Goal: Transaction & Acquisition: Purchase product/service

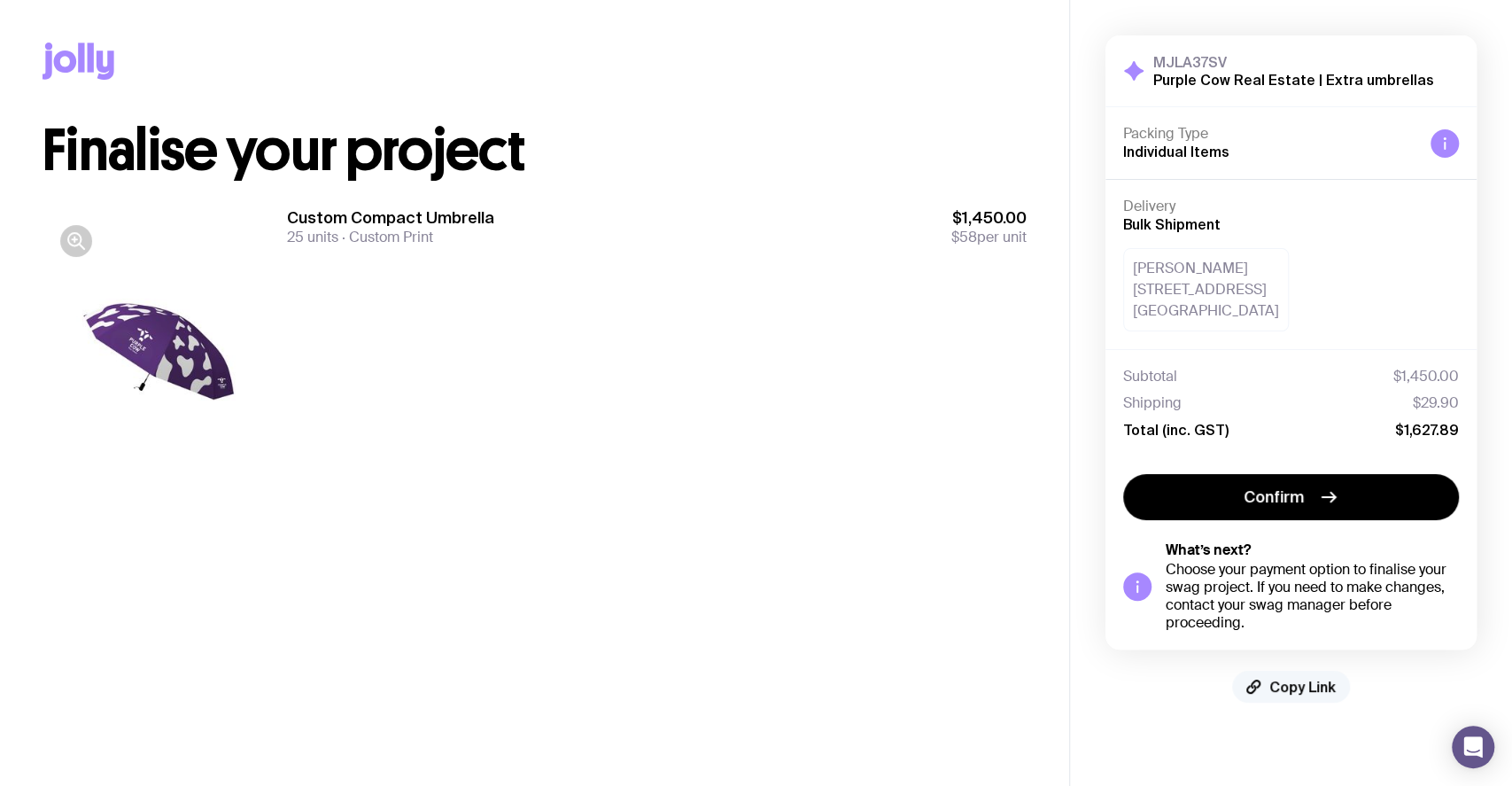
click at [1277, 681] on span "Copy Link" at bounding box center [1303, 687] width 67 height 18
click at [469, 356] on div "Custom Compact Umbrella 25 units Custom Print $1,450.00 $58 per unit" at bounding box center [656, 342] width 740 height 272
click at [1289, 678] on span "Copy Link" at bounding box center [1303, 687] width 67 height 18
click at [928, 435] on div "Custom Compact Umbrella 25 units Custom Print $1,450.00 $58 per unit" at bounding box center [656, 342] width 740 height 272
click at [709, 317] on div "Custom Compact Umbrella 25 units Custom Print $1,450.00 $58 per unit" at bounding box center [656, 342] width 740 height 272
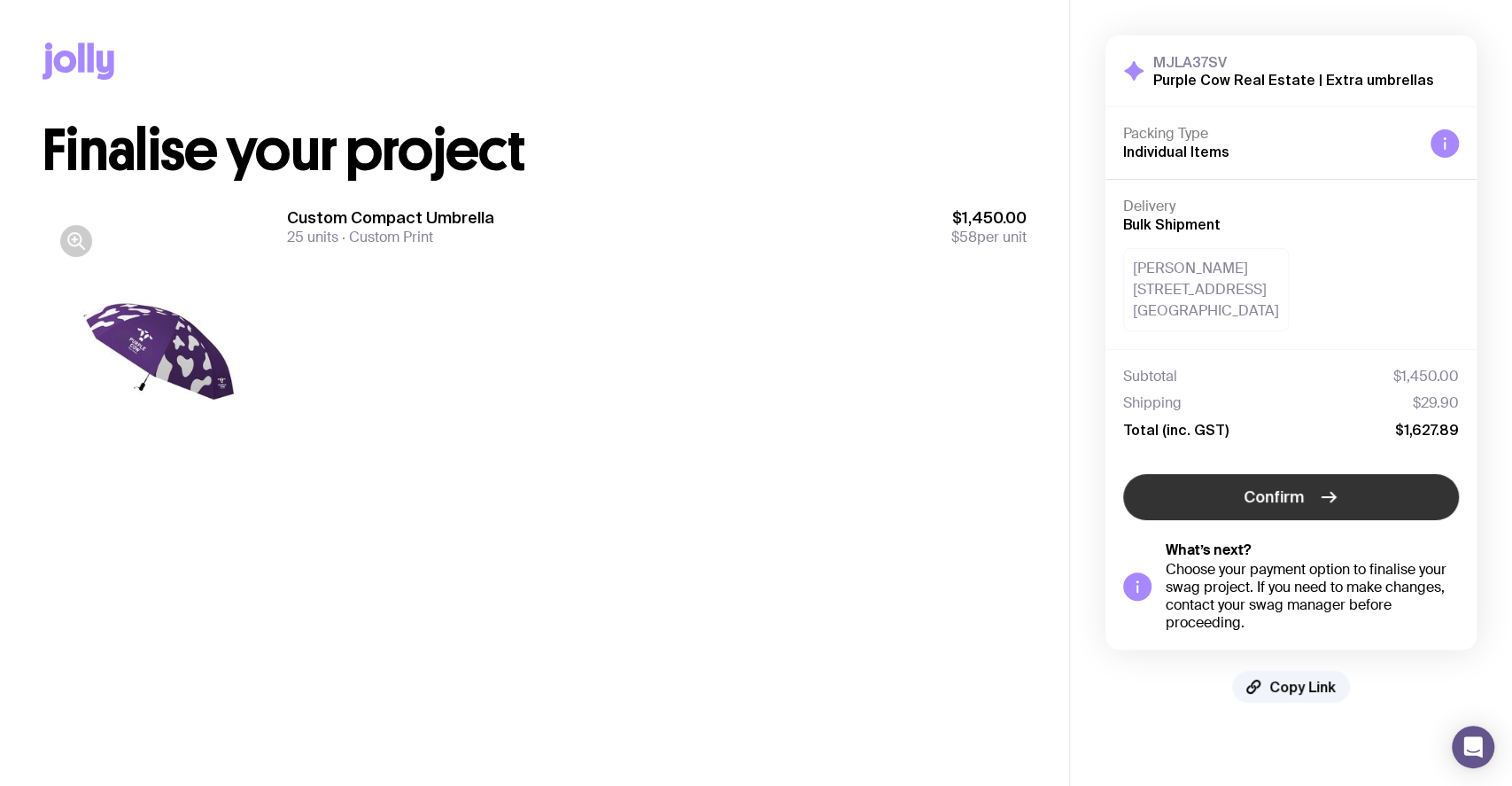
click at [1363, 479] on button "Confirm" at bounding box center [1291, 497] width 336 height 46
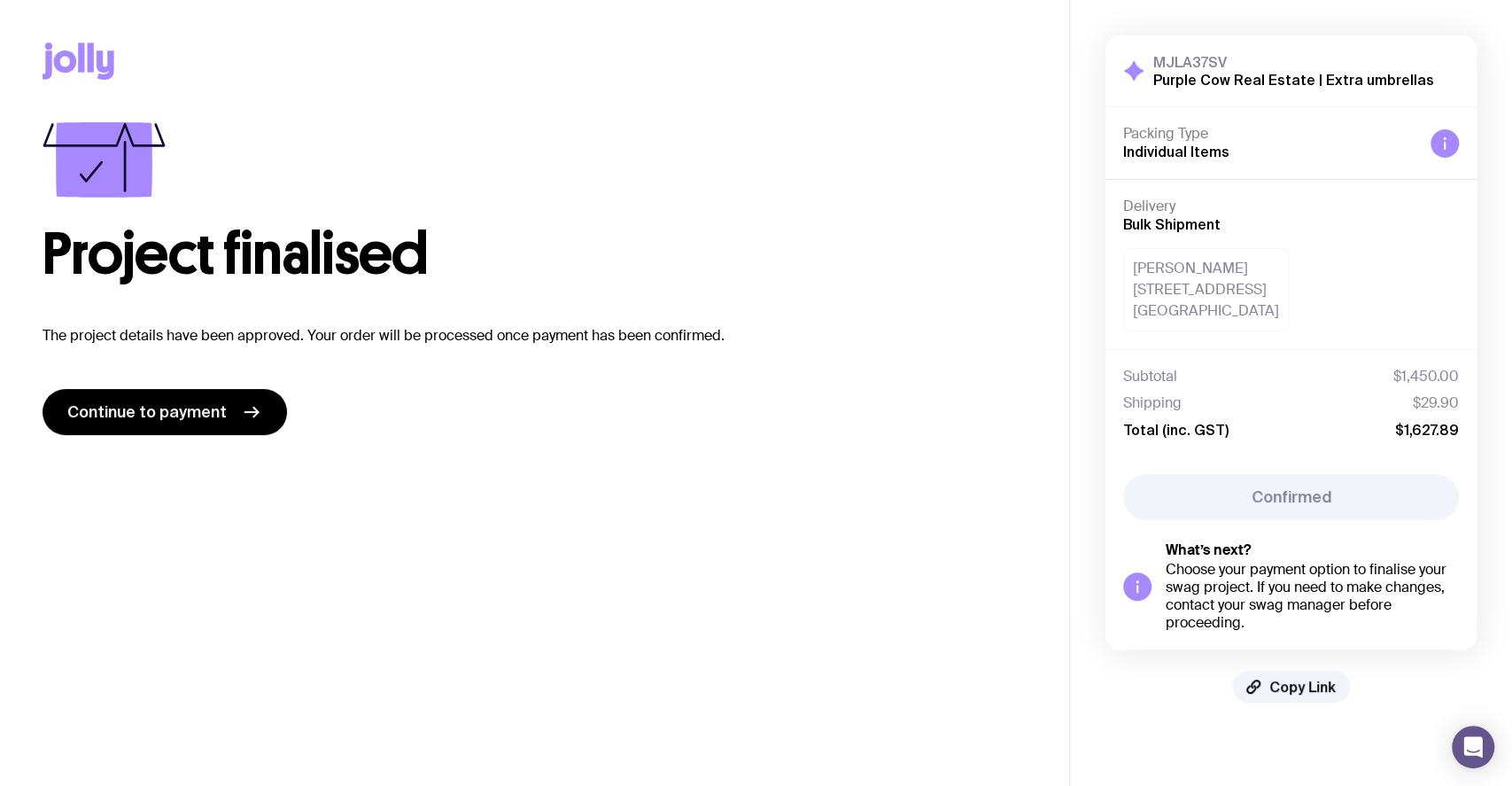
click at [767, 521] on main "Copy Link Project finalised The project details have been approved. Your order …" at bounding box center [535, 393] width 1069 height 786
click at [783, 551] on main "Copy Link Project finalised The project details have been approved. Your order …" at bounding box center [535, 393] width 1069 height 786
click at [141, 414] on span "Continue to payment" at bounding box center [147, 412] width 159 height 22
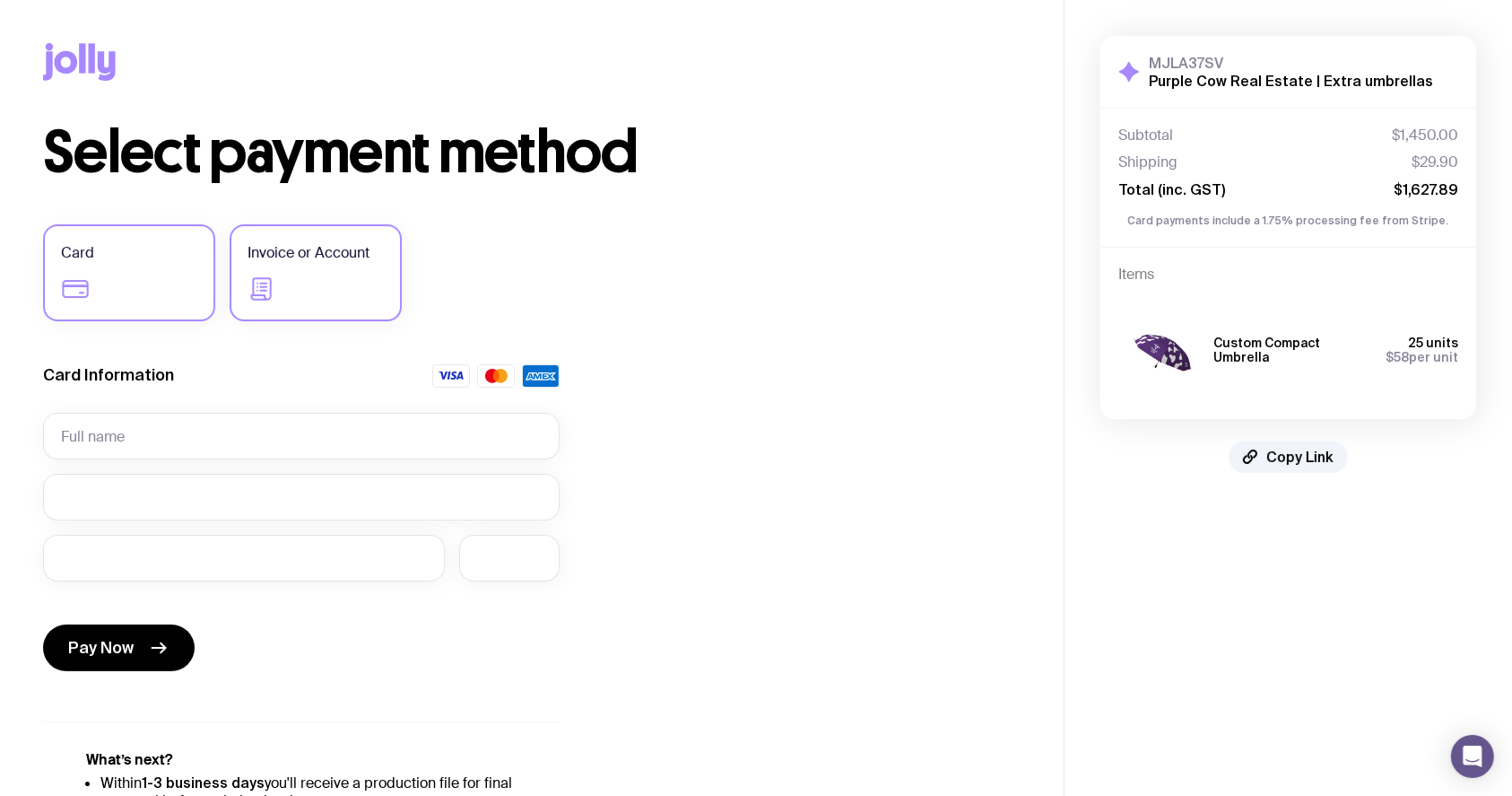
click at [253, 262] on span "Invoice or Account" at bounding box center [308, 253] width 122 height 22
click at [0, 0] on input "Invoice or Account" at bounding box center [0, 0] width 0 height 0
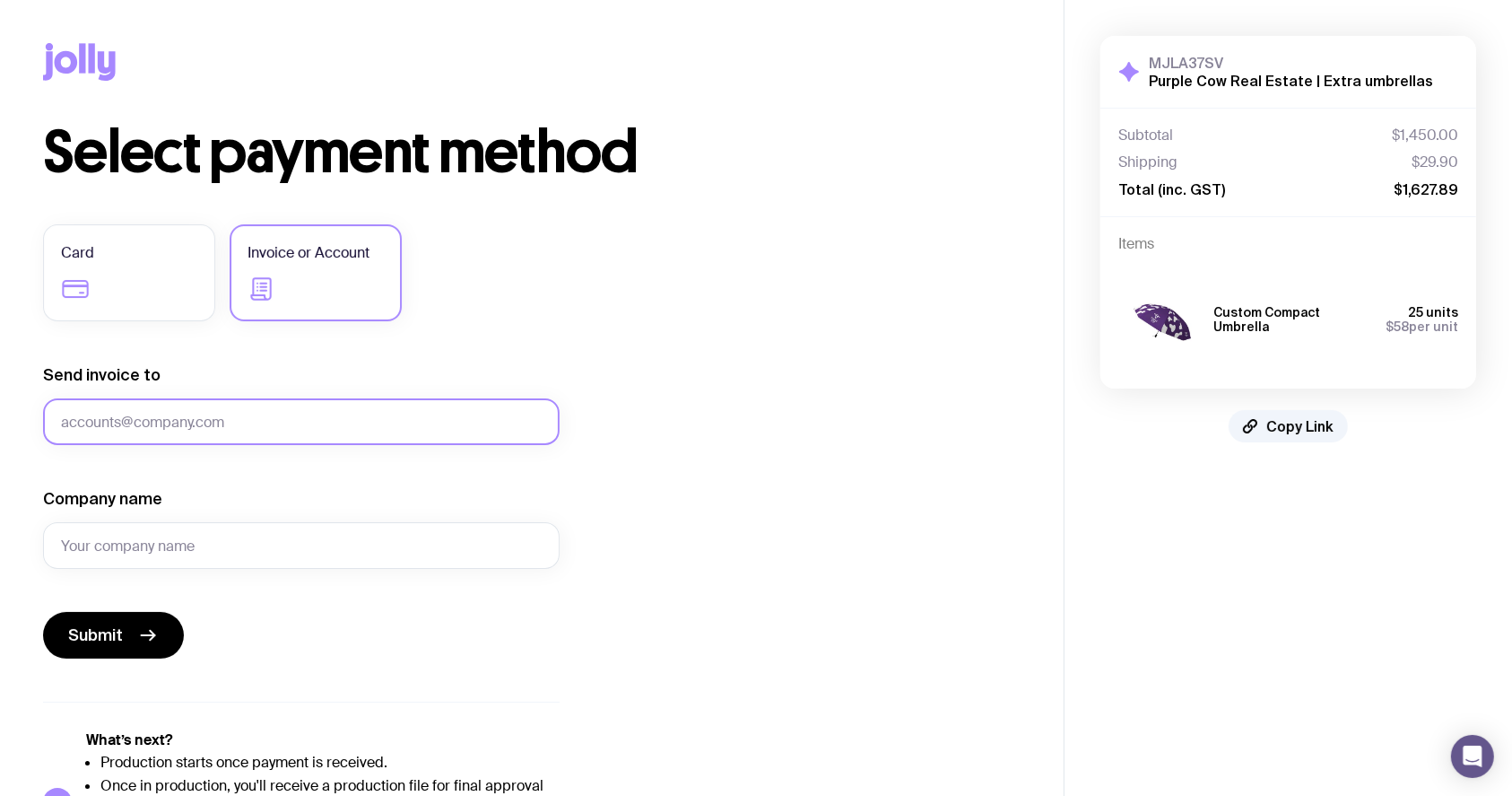
click at [169, 411] on input "Send invoice to" at bounding box center [301, 421] width 517 height 47
paste input "[PERSON_NAME][EMAIL_ADDRESS][DOMAIN_NAME]"
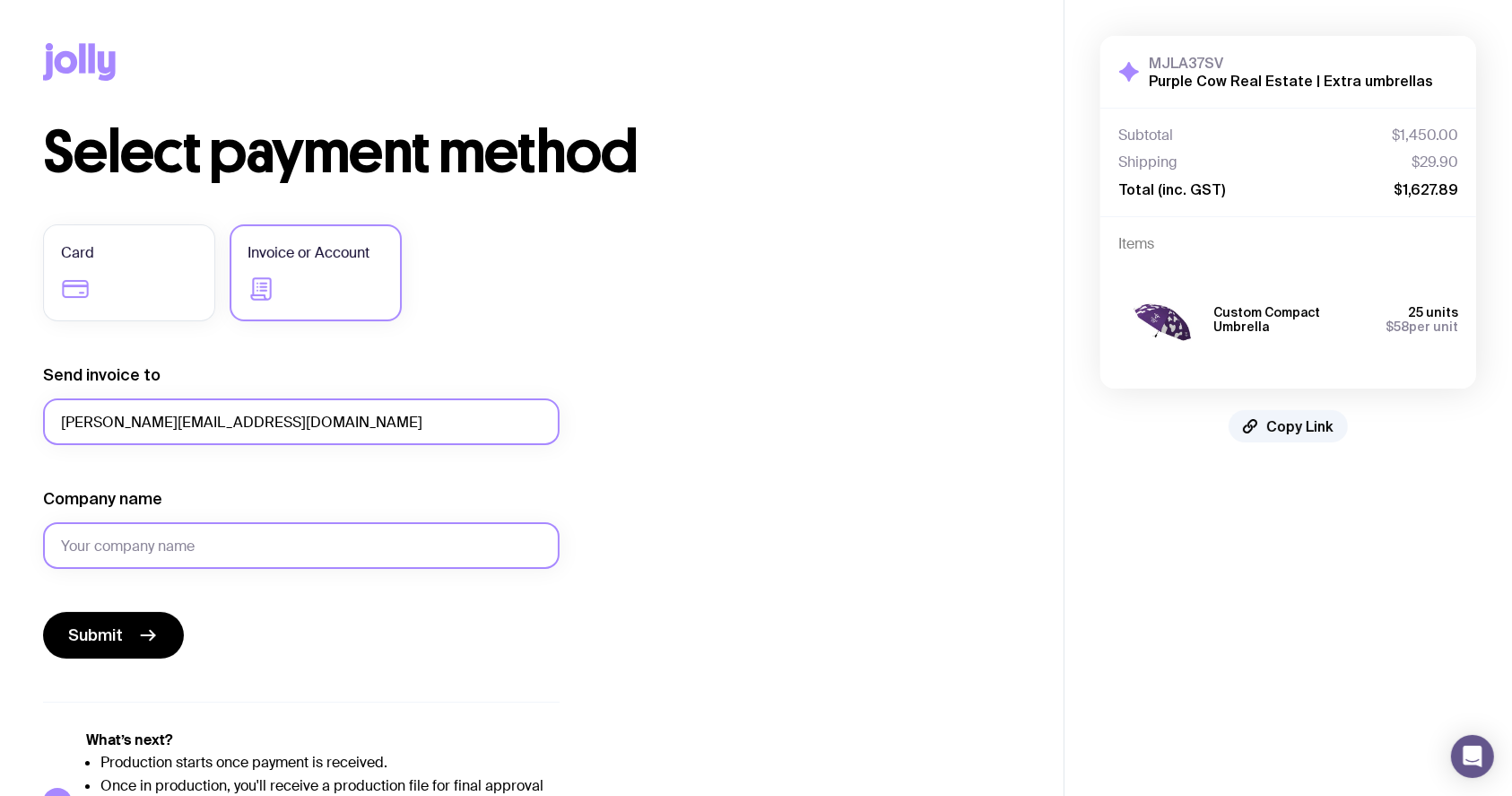
type input "[PERSON_NAME][EMAIL_ADDRESS][DOMAIN_NAME]"
click at [98, 529] on input "Company name" at bounding box center [301, 545] width 517 height 47
type input "Purple Cow Real Estate"
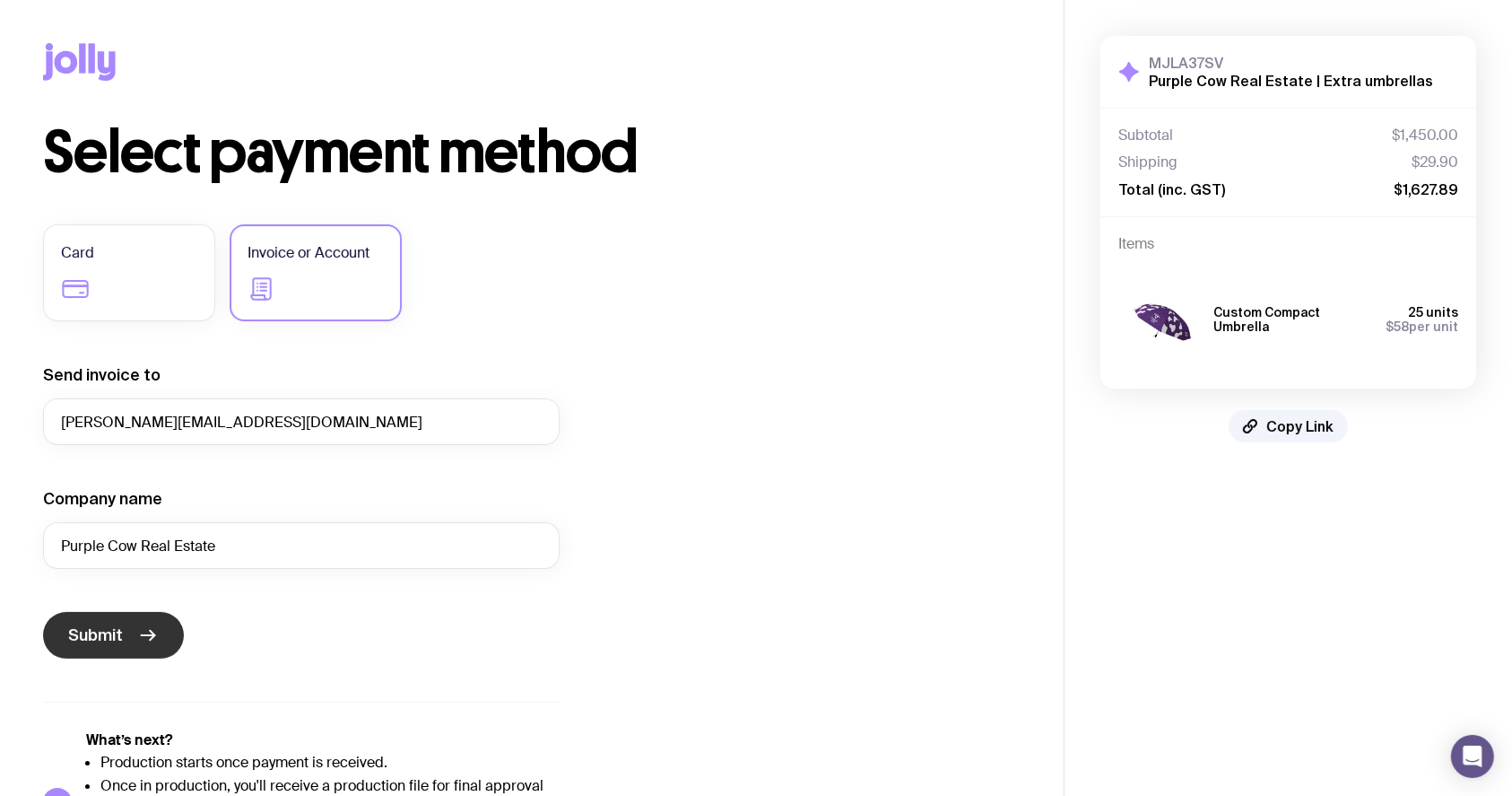
click at [147, 630] on icon "submit" at bounding box center [148, 635] width 22 height 22
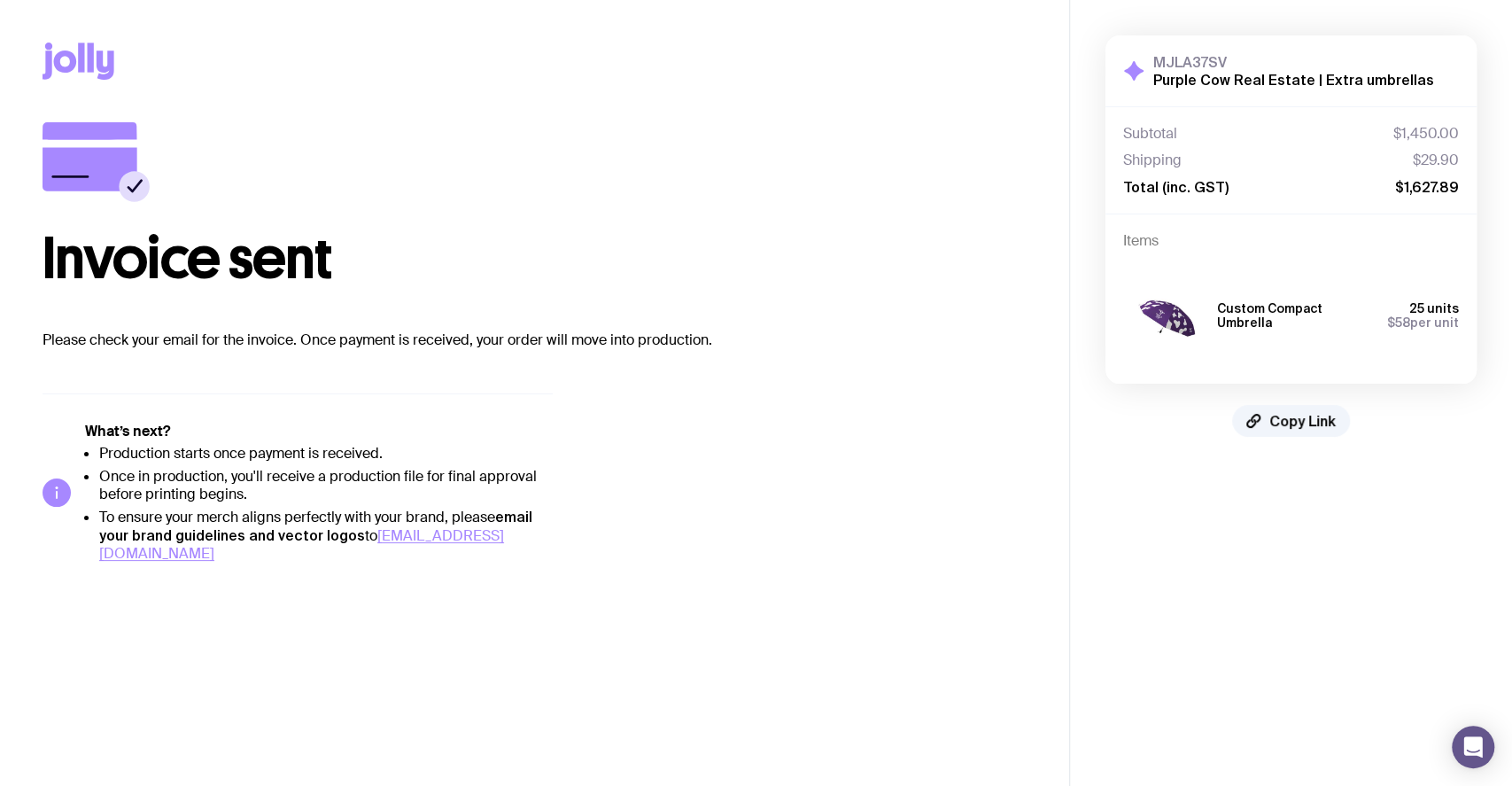
click at [602, 176] on div "Invoice sent" at bounding box center [534, 205] width 984 height 165
